Goal: Find specific page/section: Find specific page/section

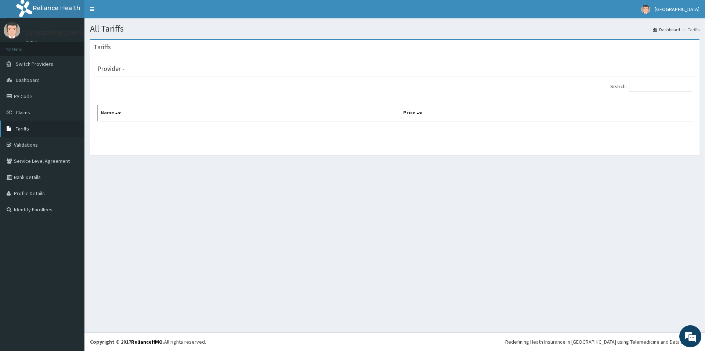
click at [28, 127] on span "Tariffs" at bounding box center [22, 128] width 13 height 7
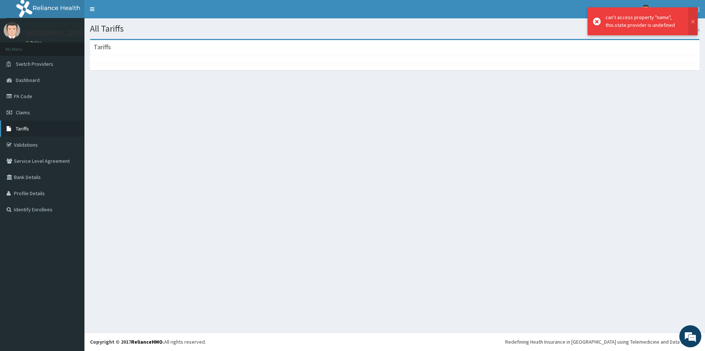
click at [28, 127] on span "Tariffs" at bounding box center [22, 128] width 13 height 7
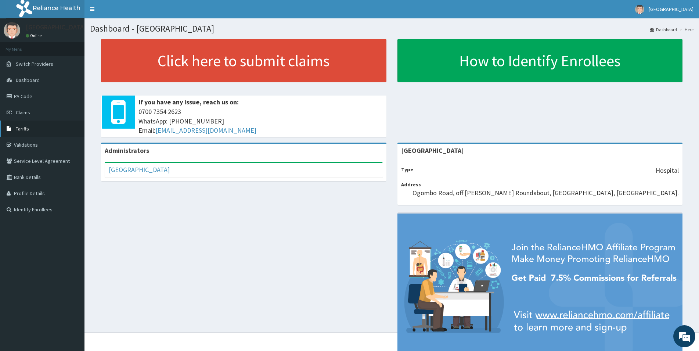
click at [37, 129] on link "Tariffs" at bounding box center [42, 128] width 84 height 16
click at [38, 96] on link "PA Code" at bounding box center [42, 96] width 84 height 16
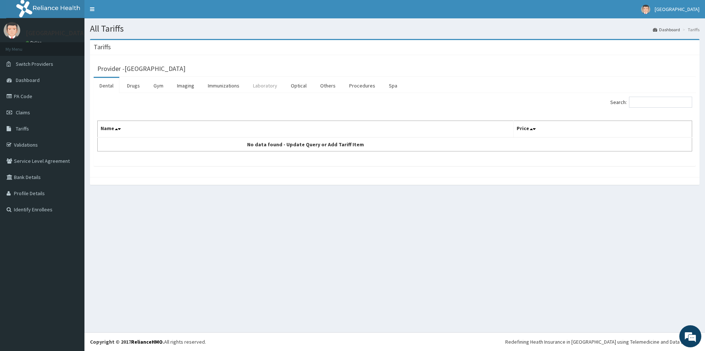
click at [268, 86] on link "Laboratory" at bounding box center [265, 85] width 36 height 15
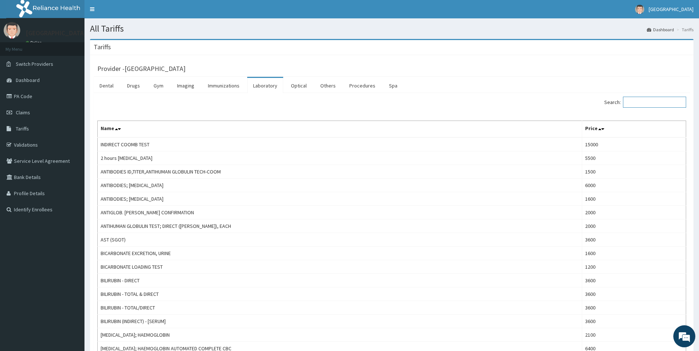
click at [640, 105] on input "Search:" at bounding box center [654, 102] width 63 height 11
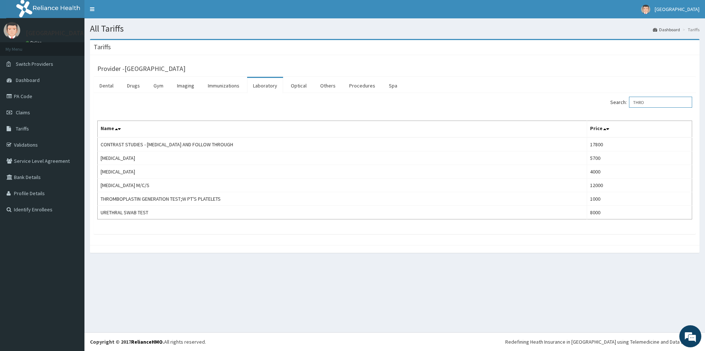
type input "THRO"
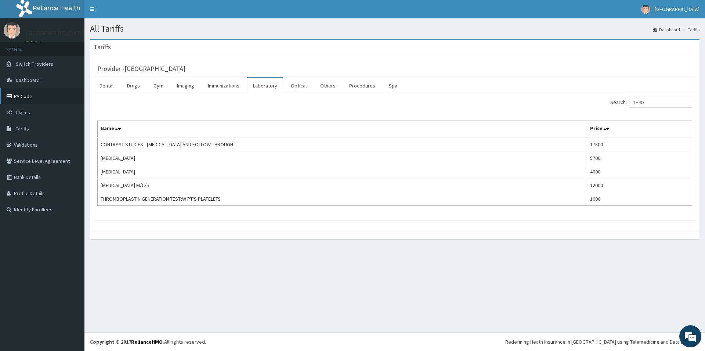
click at [37, 94] on link "PA Code" at bounding box center [42, 96] width 84 height 16
